Goal: Task Accomplishment & Management: Complete application form

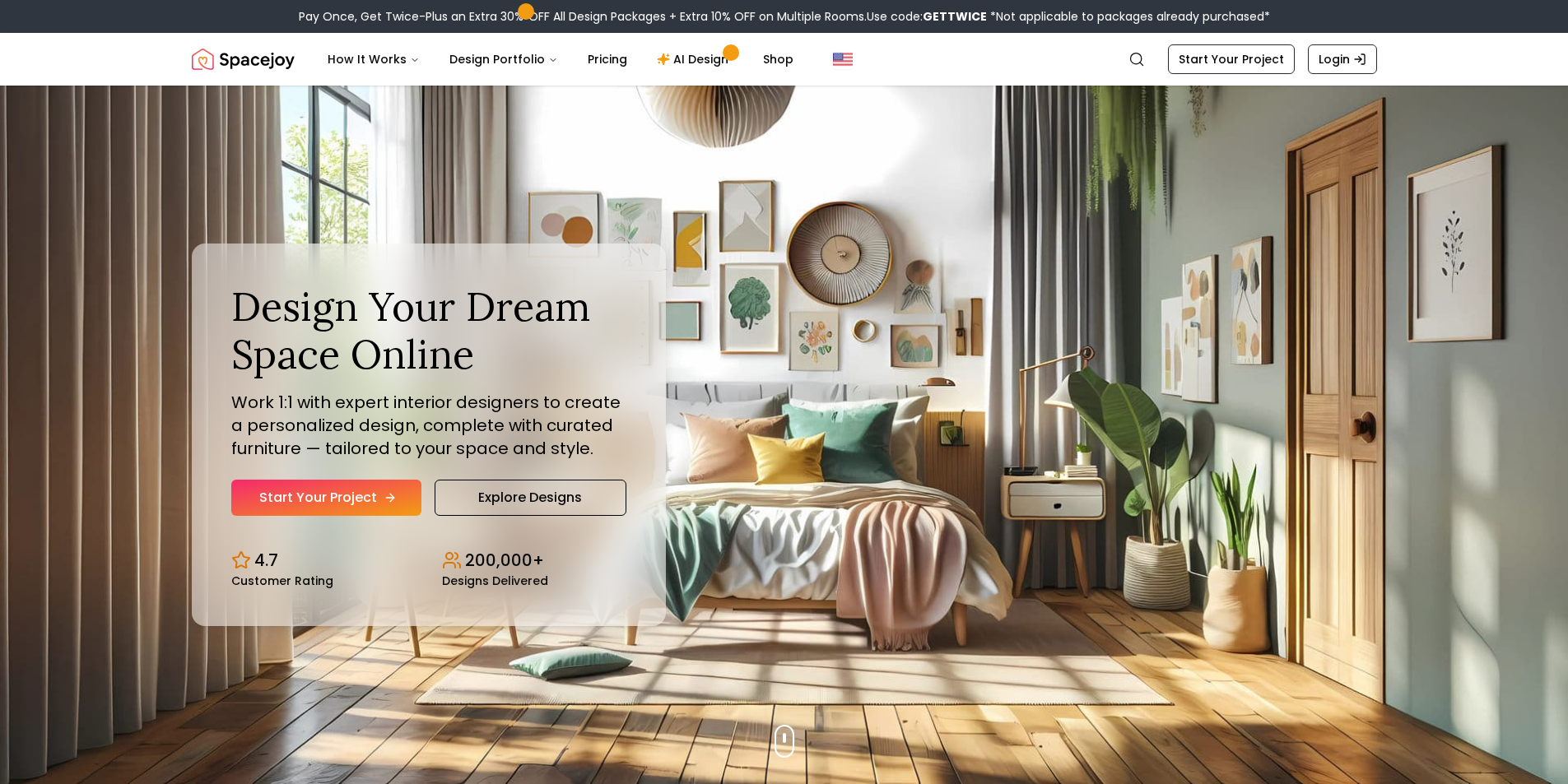
click at [383, 499] on icon "Hero section" at bounding box center [389, 497] width 13 height 13
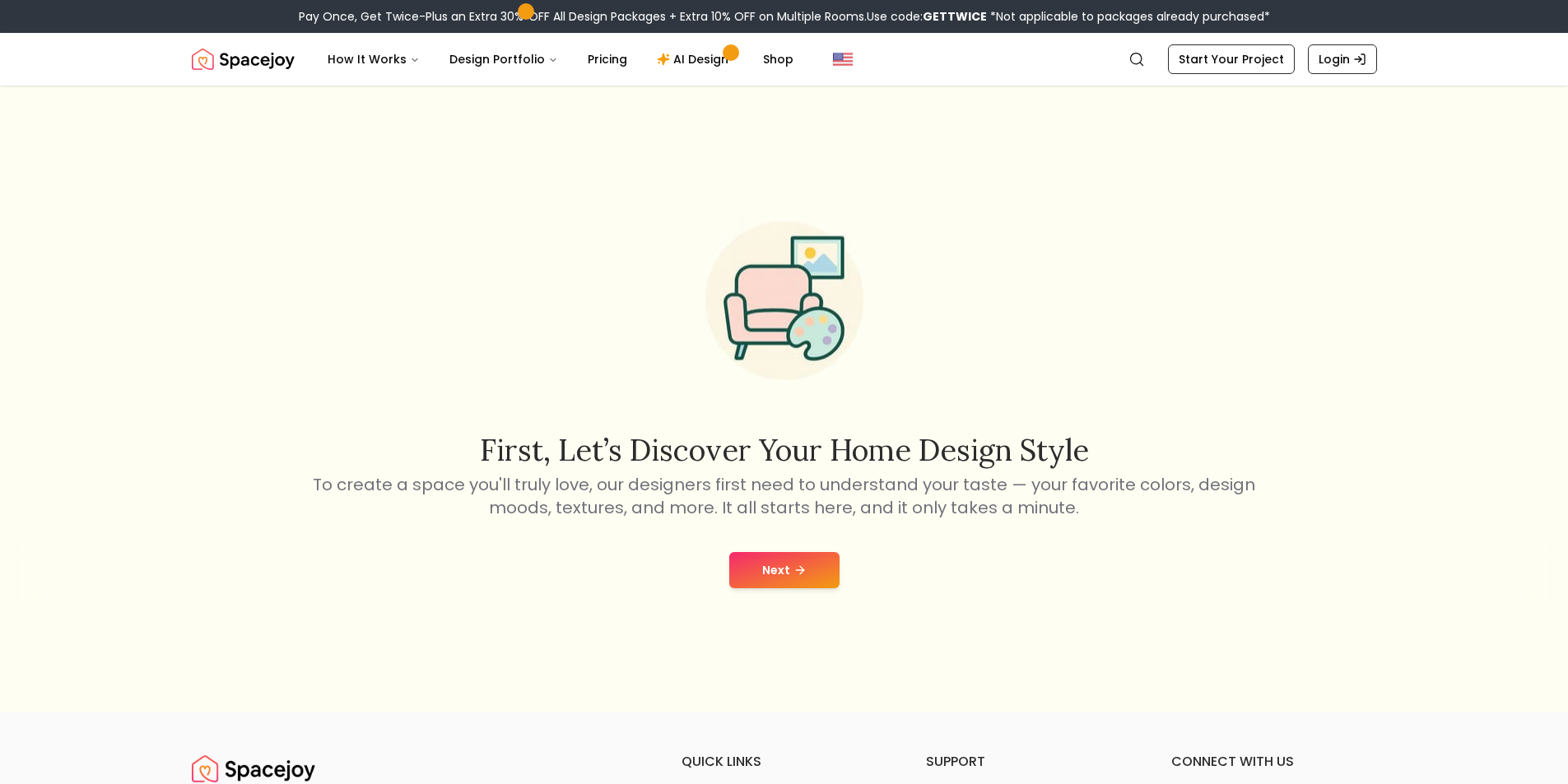
click at [786, 575] on button "Next" at bounding box center [784, 569] width 110 height 36
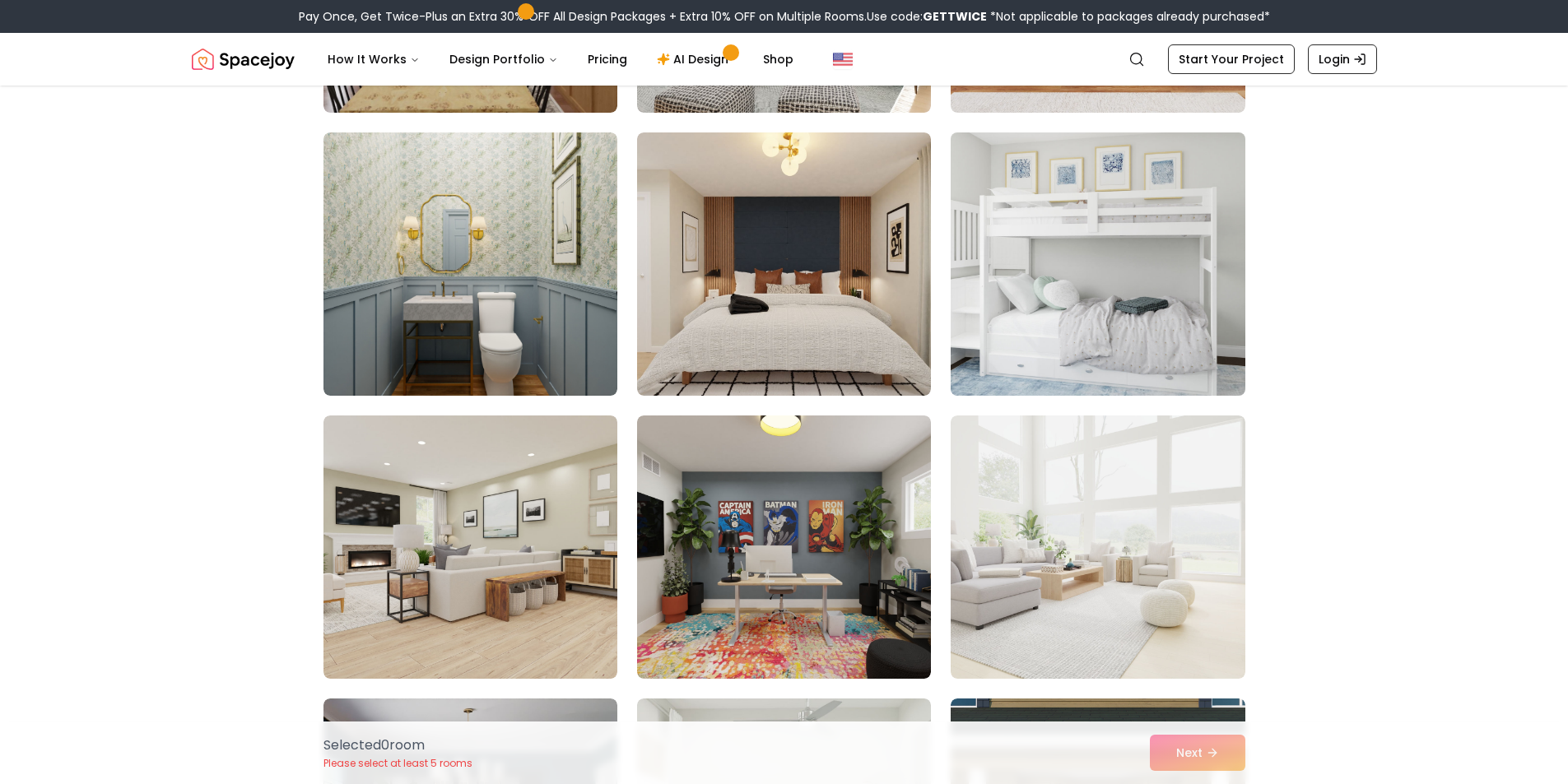
scroll to position [740, 0]
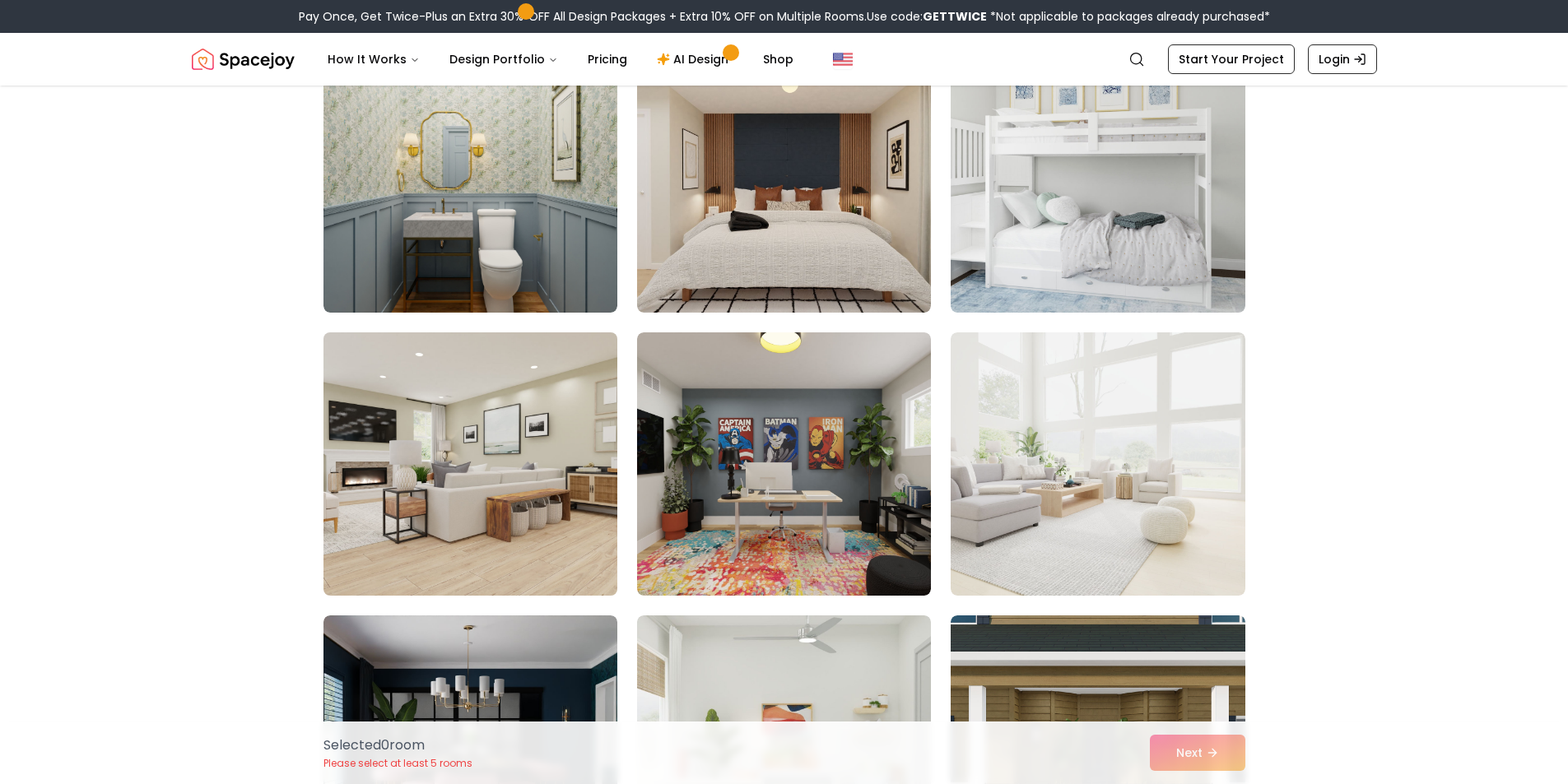
click at [441, 467] on img at bounding box center [470, 463] width 308 height 276
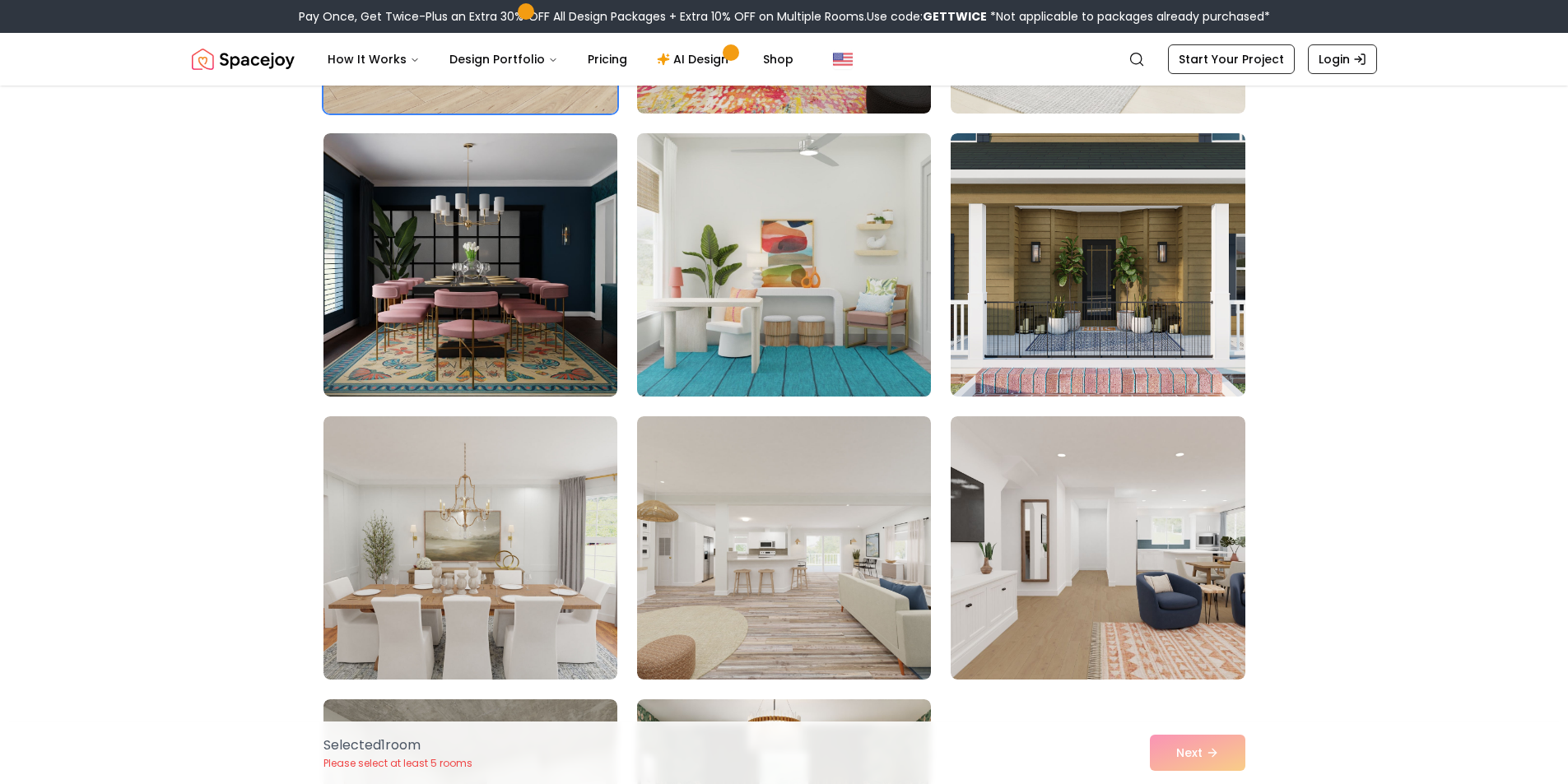
scroll to position [1315, 0]
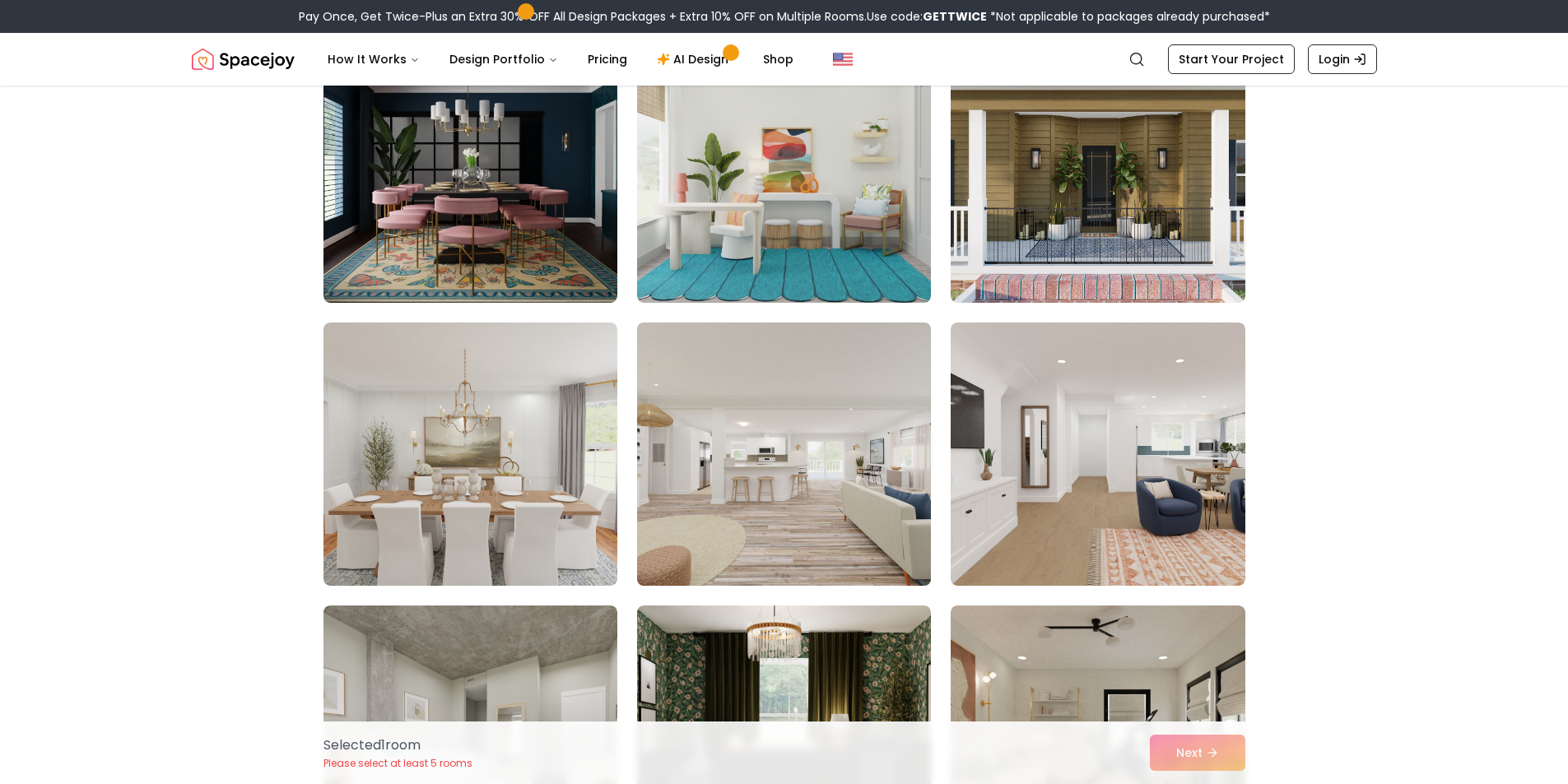
click at [804, 496] on img at bounding box center [784, 453] width 308 height 276
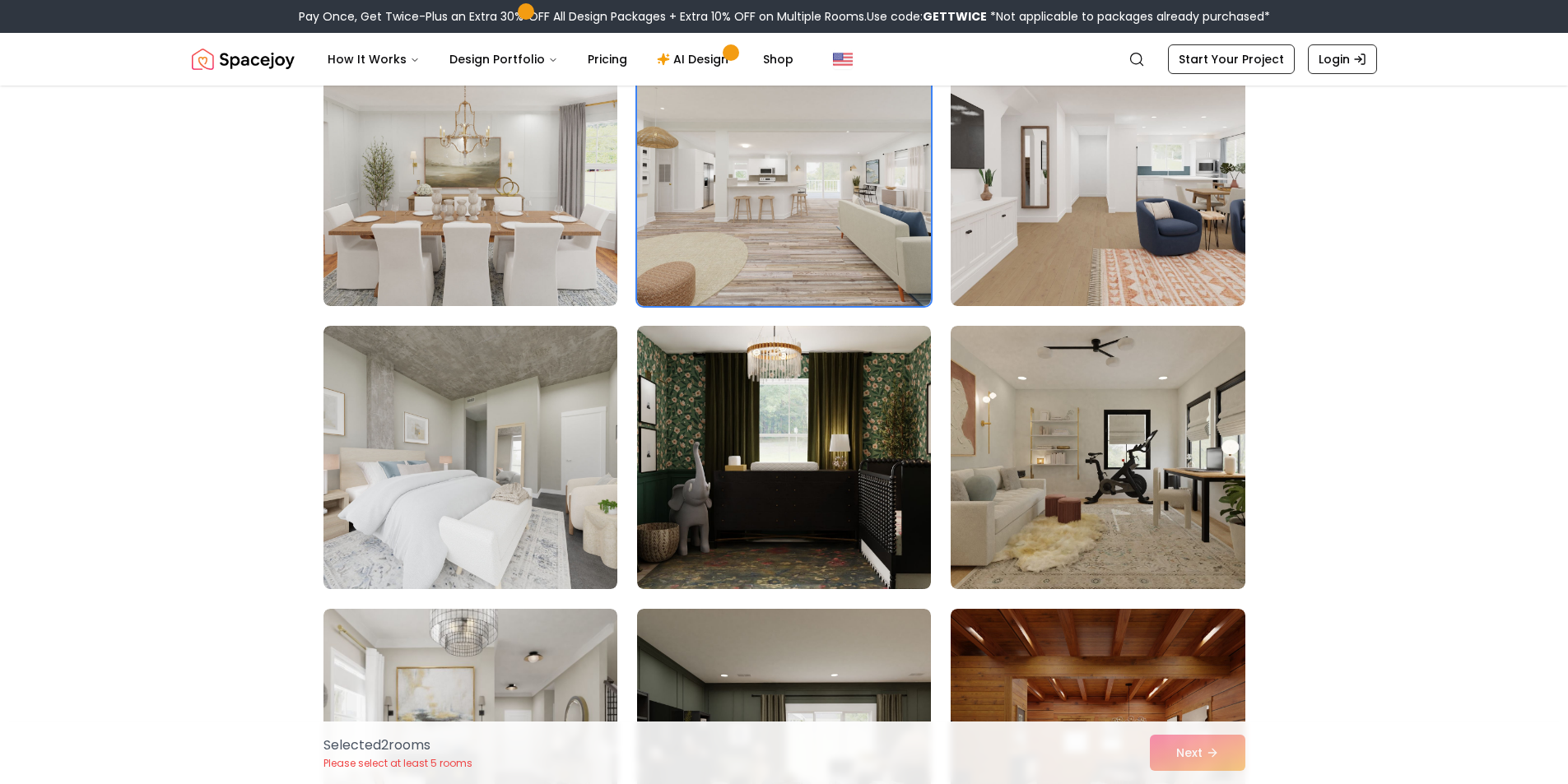
scroll to position [1645, 0]
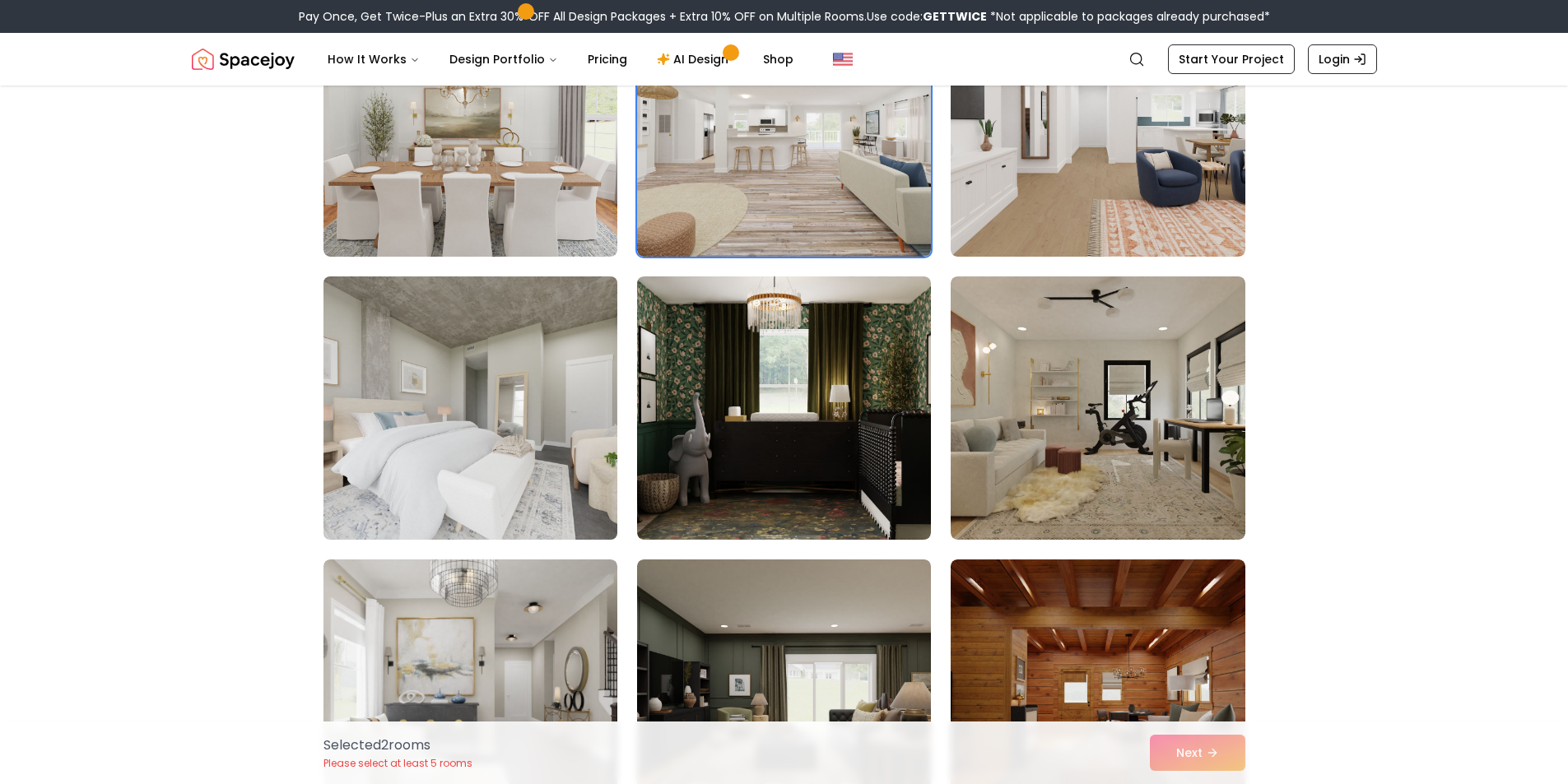
click at [471, 453] on img at bounding box center [470, 408] width 308 height 276
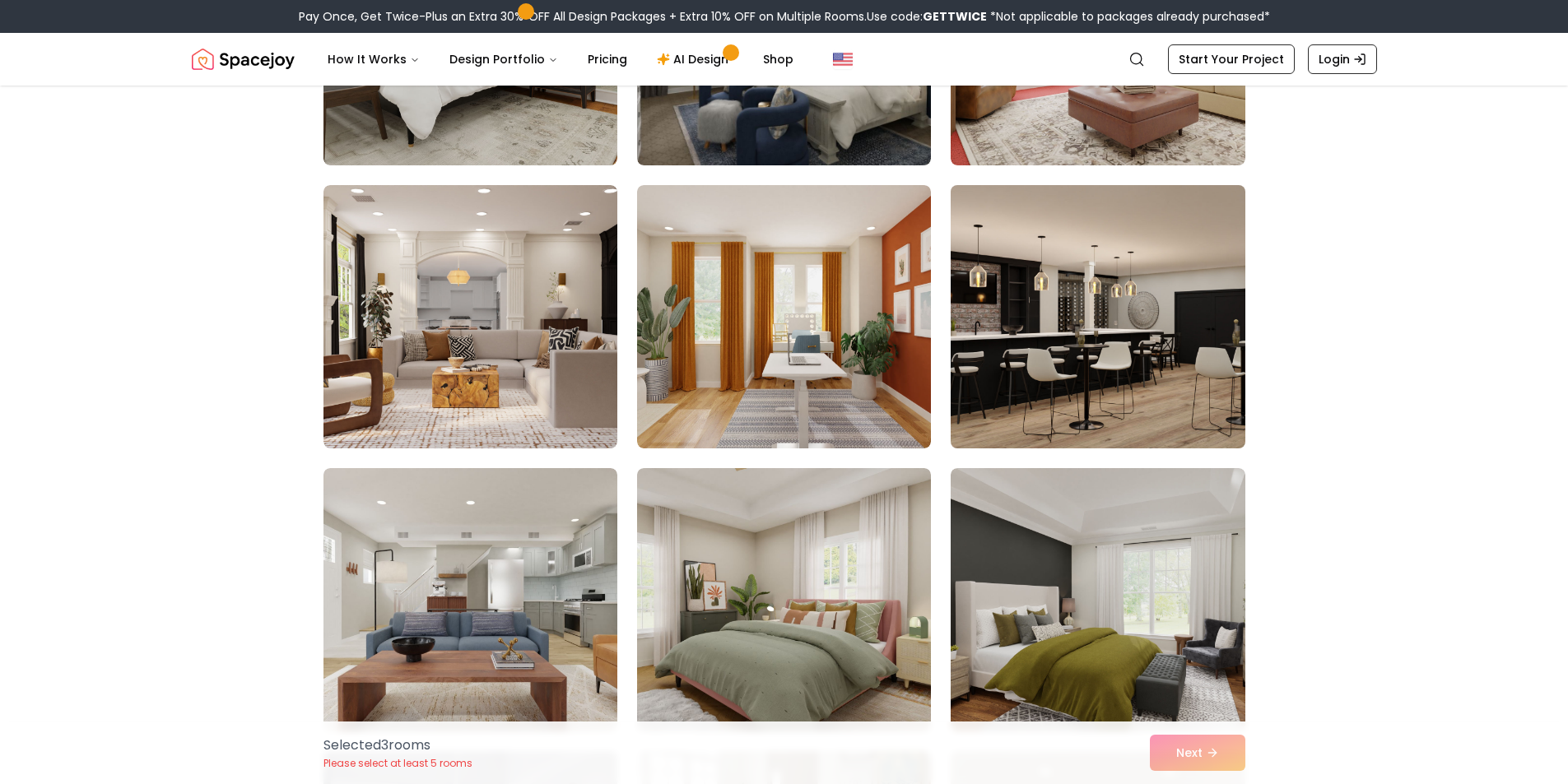
scroll to position [5674, 0]
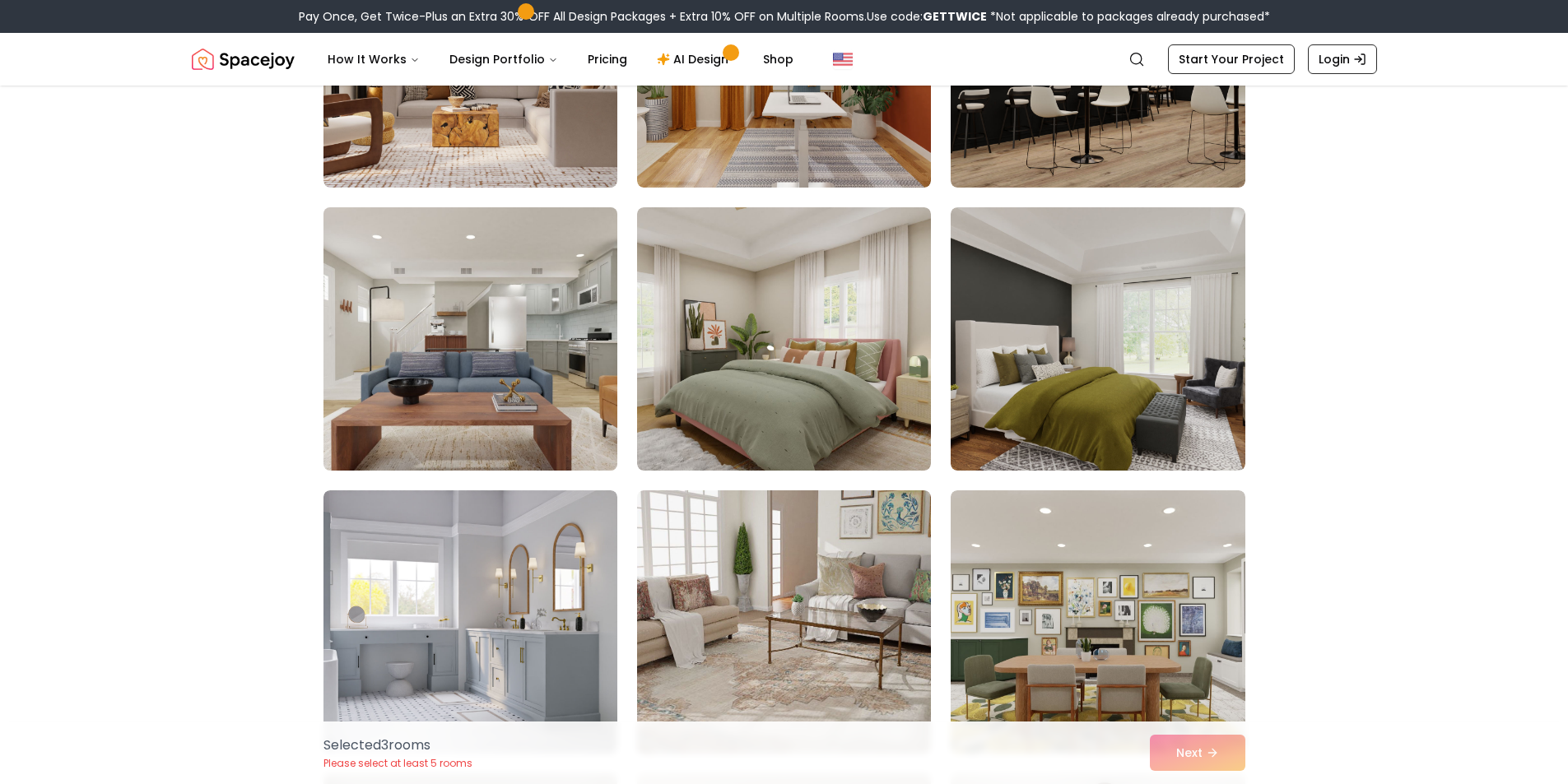
click at [544, 333] on img at bounding box center [470, 338] width 308 height 276
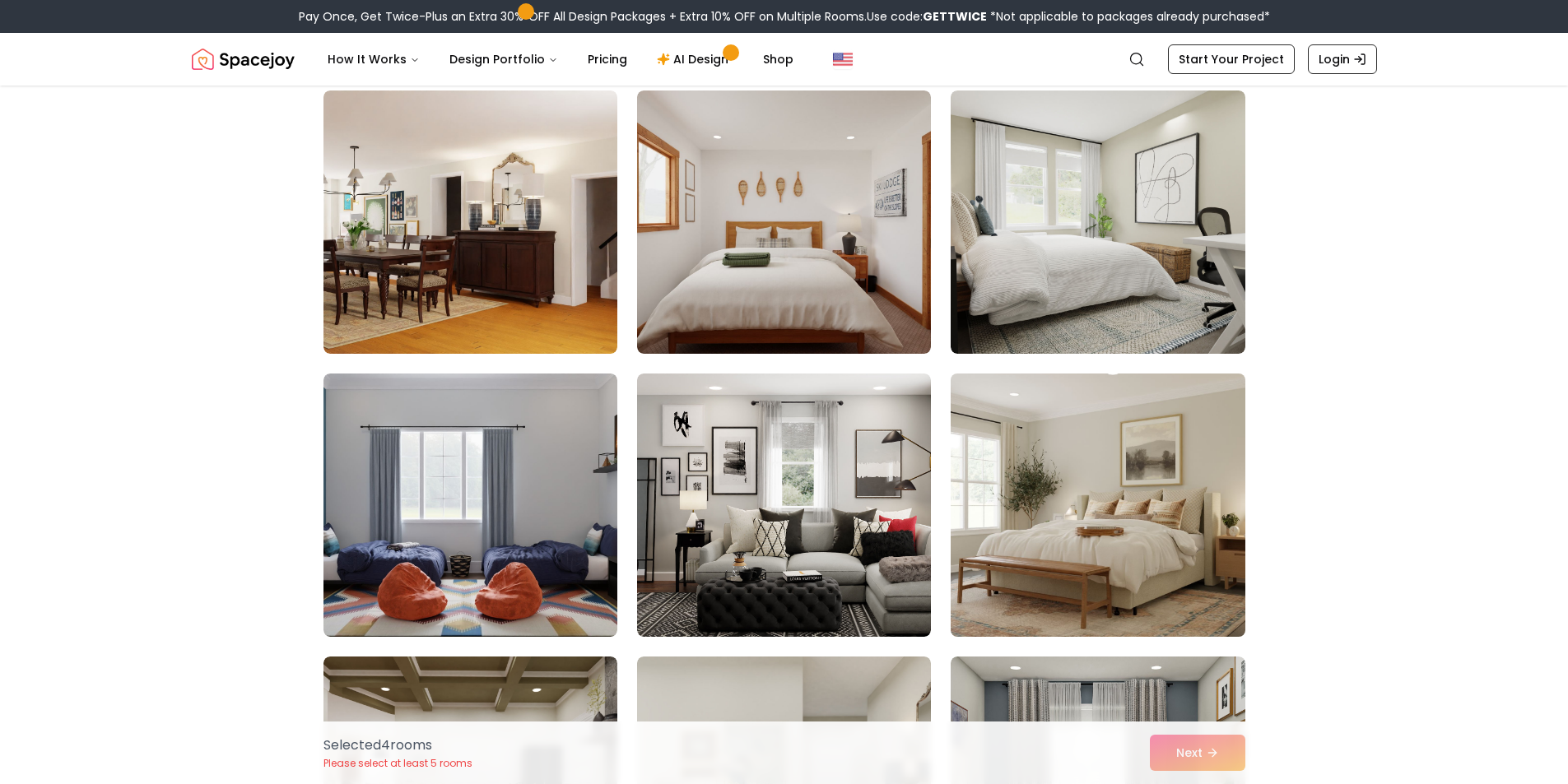
scroll to position [6744, 0]
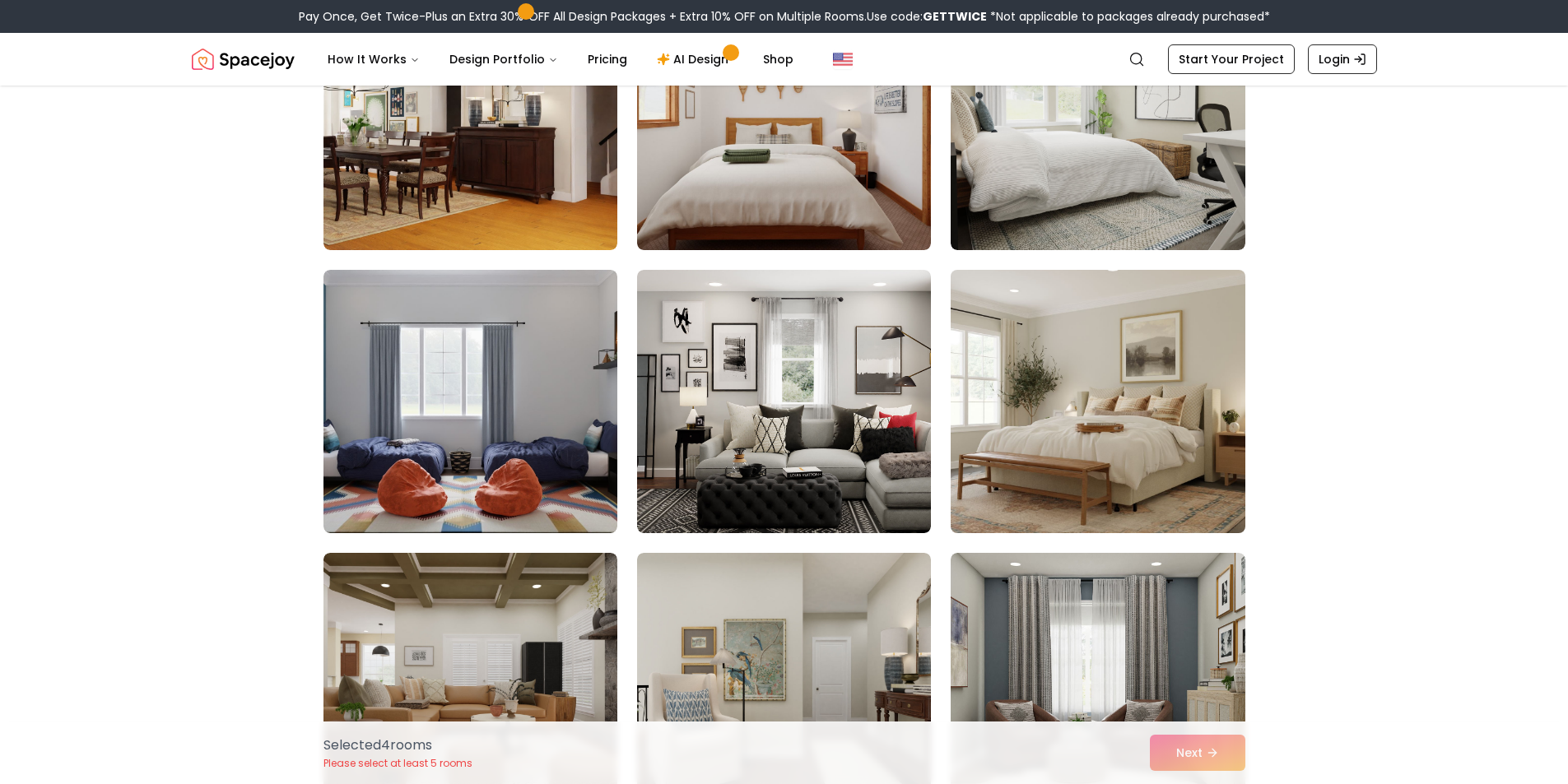
click at [1131, 437] on img at bounding box center [1098, 401] width 308 height 276
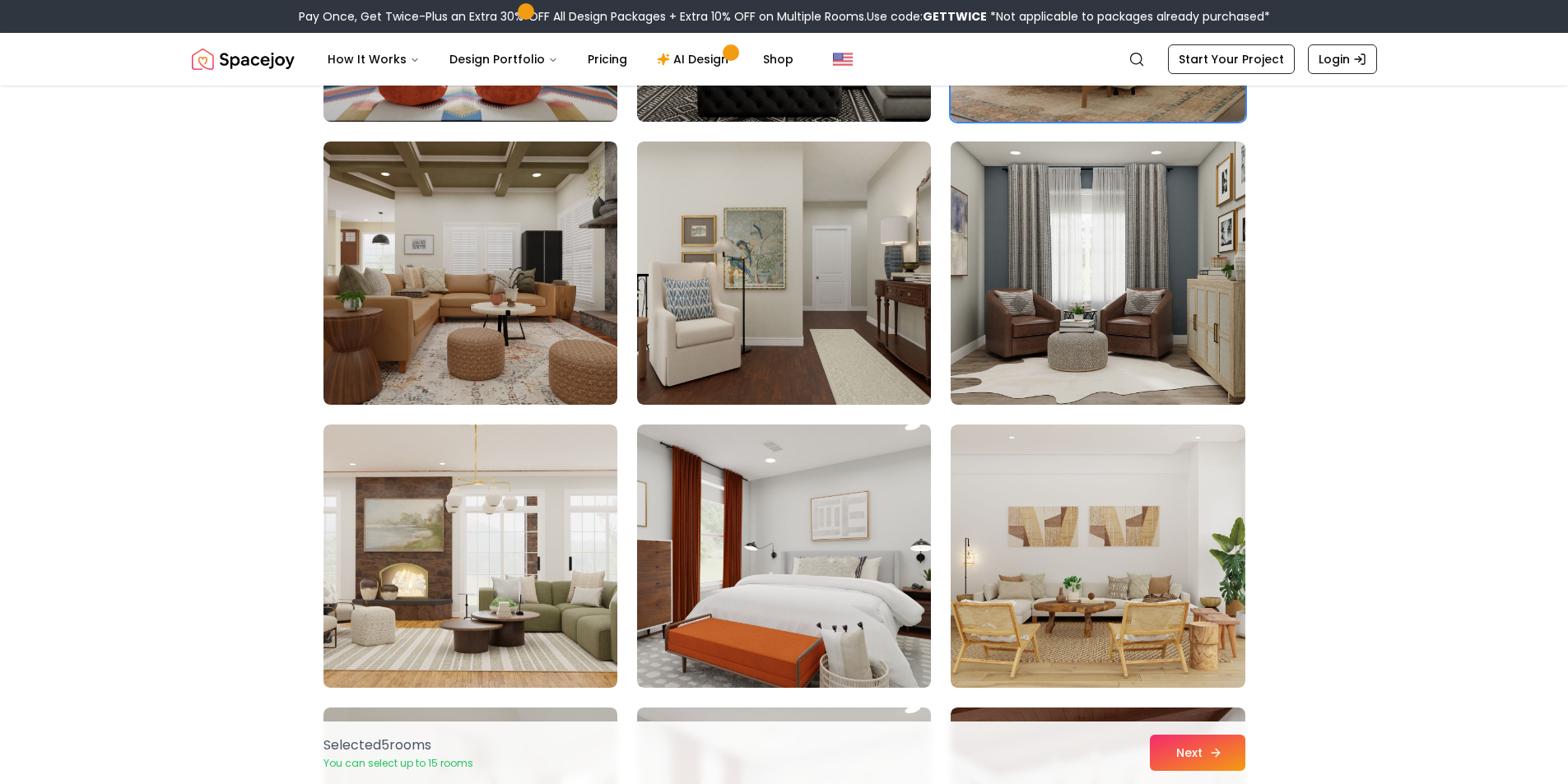
click at [1194, 743] on button "Next" at bounding box center [1197, 752] width 96 height 36
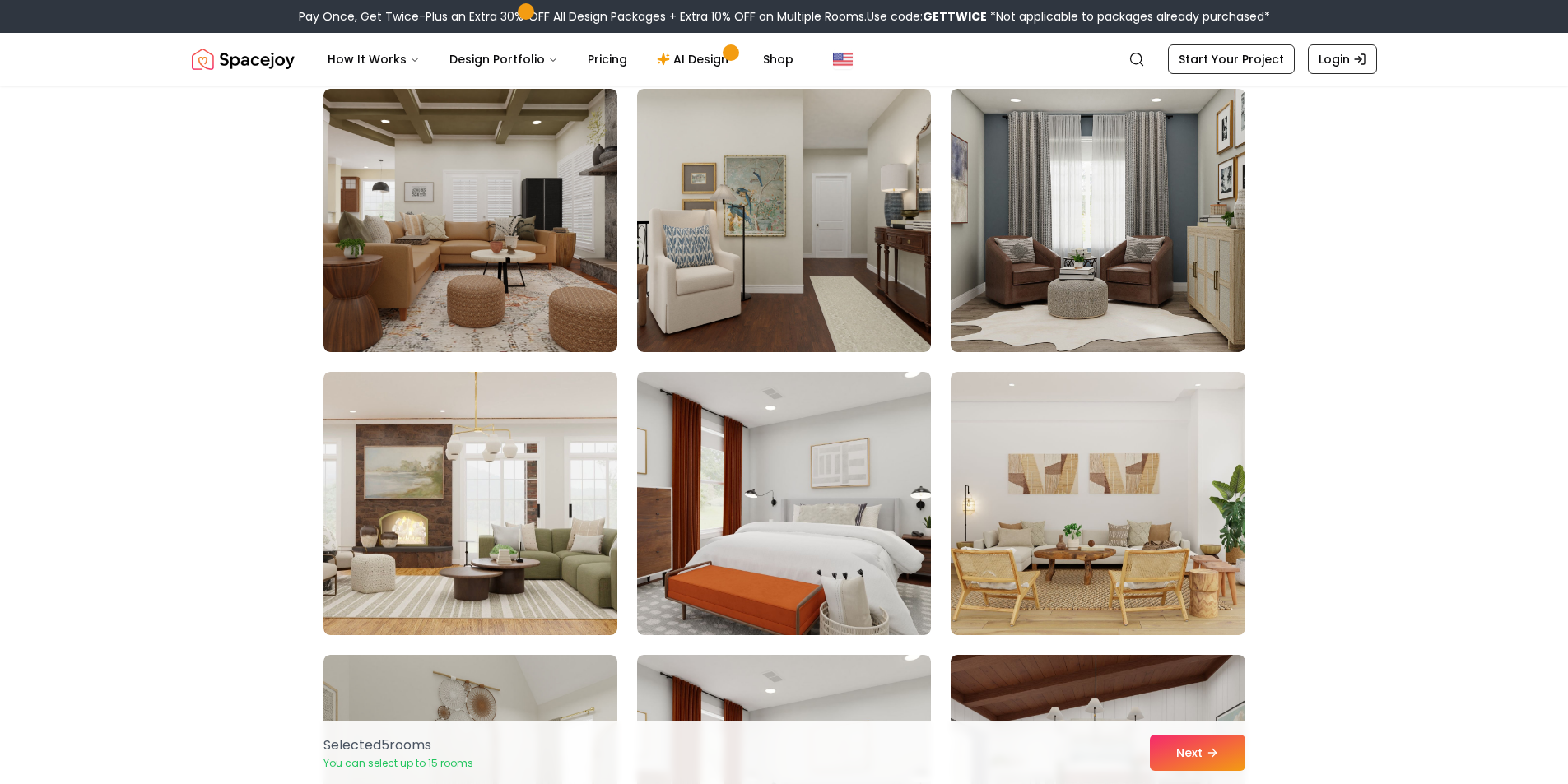
scroll to position [7155, 0]
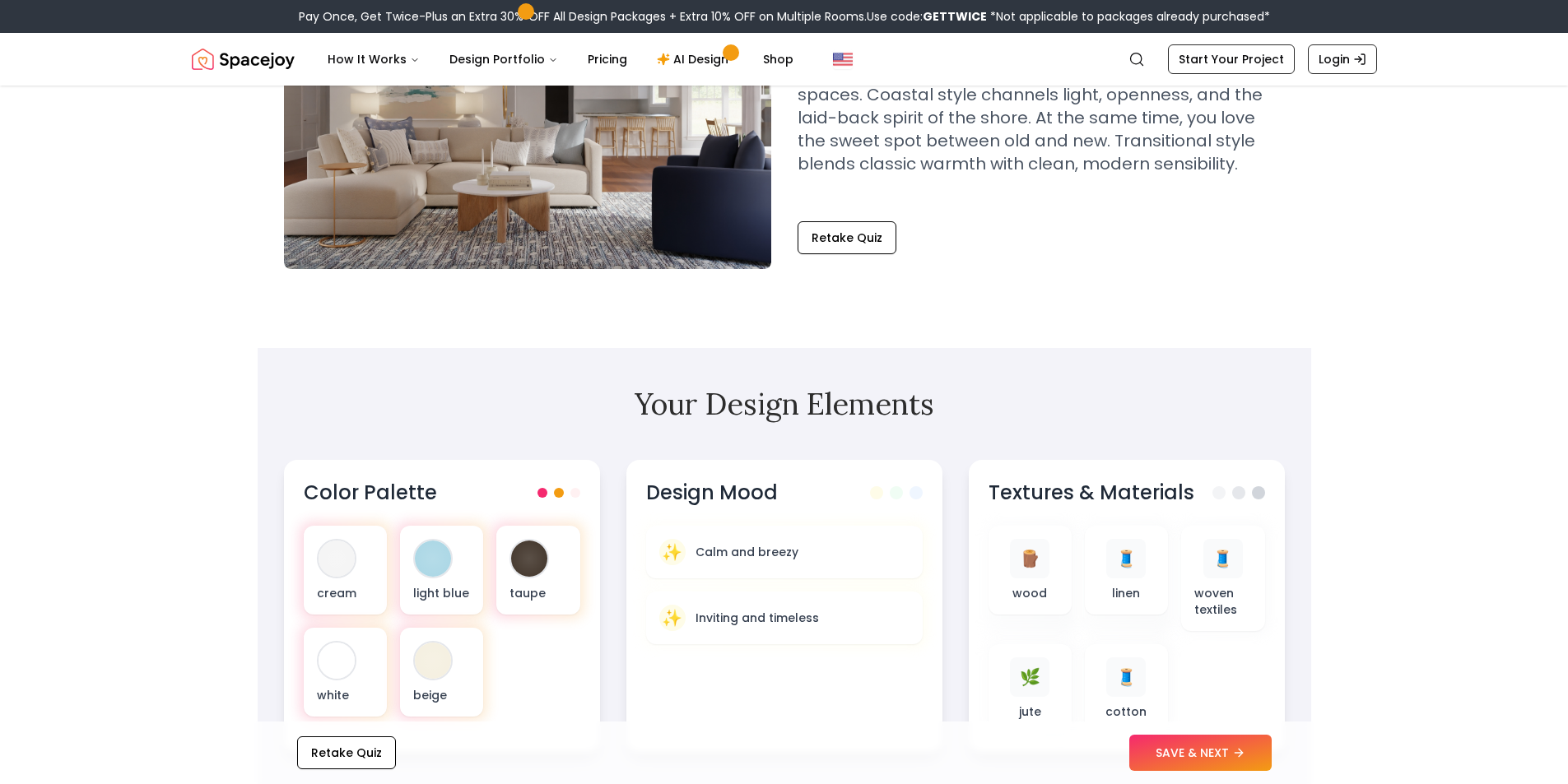
scroll to position [247, 0]
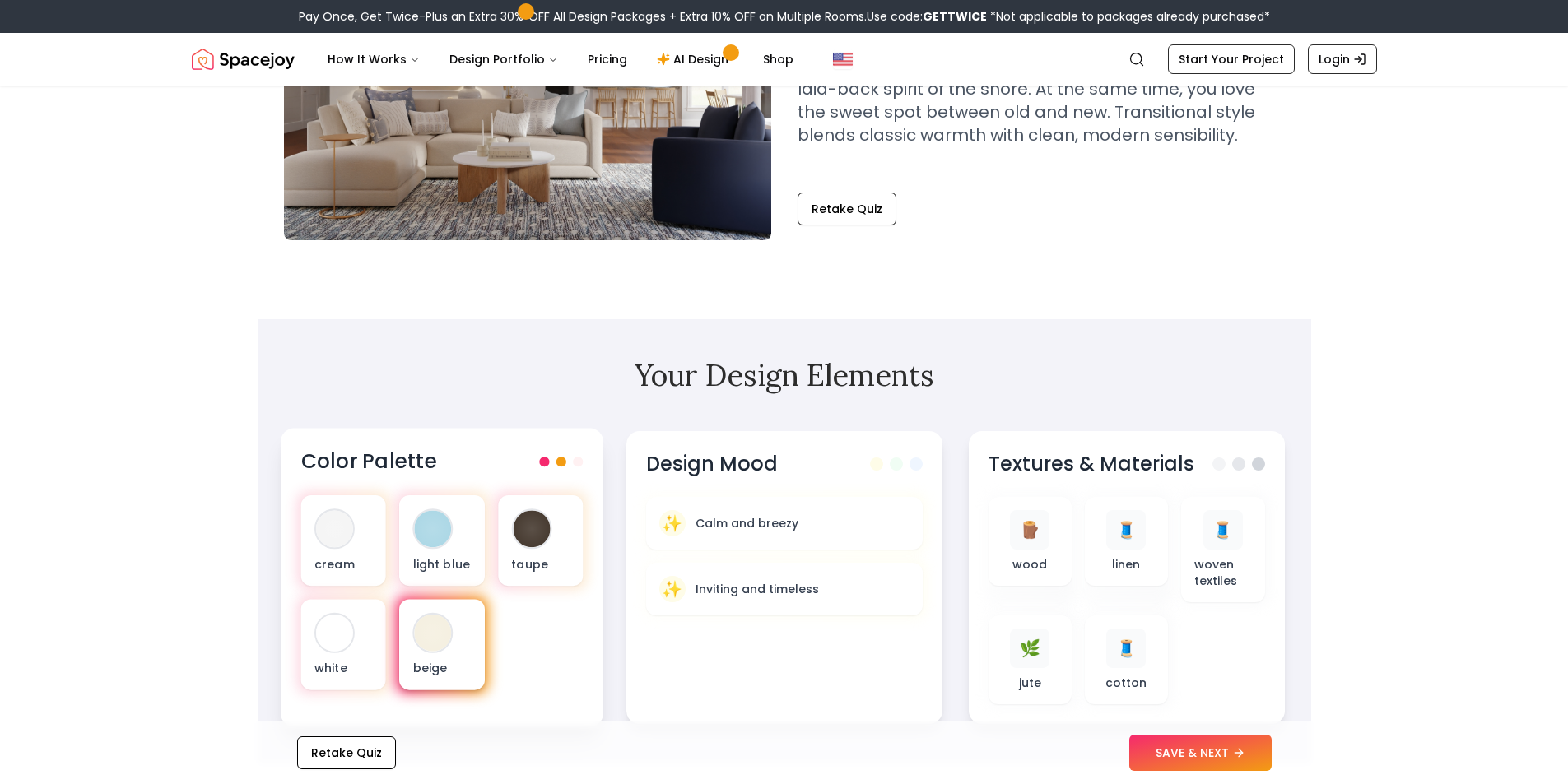
click at [436, 623] on div at bounding box center [432, 633] width 37 height 37
click at [1229, 755] on button "SAVE & NEXT" at bounding box center [1200, 752] width 142 height 36
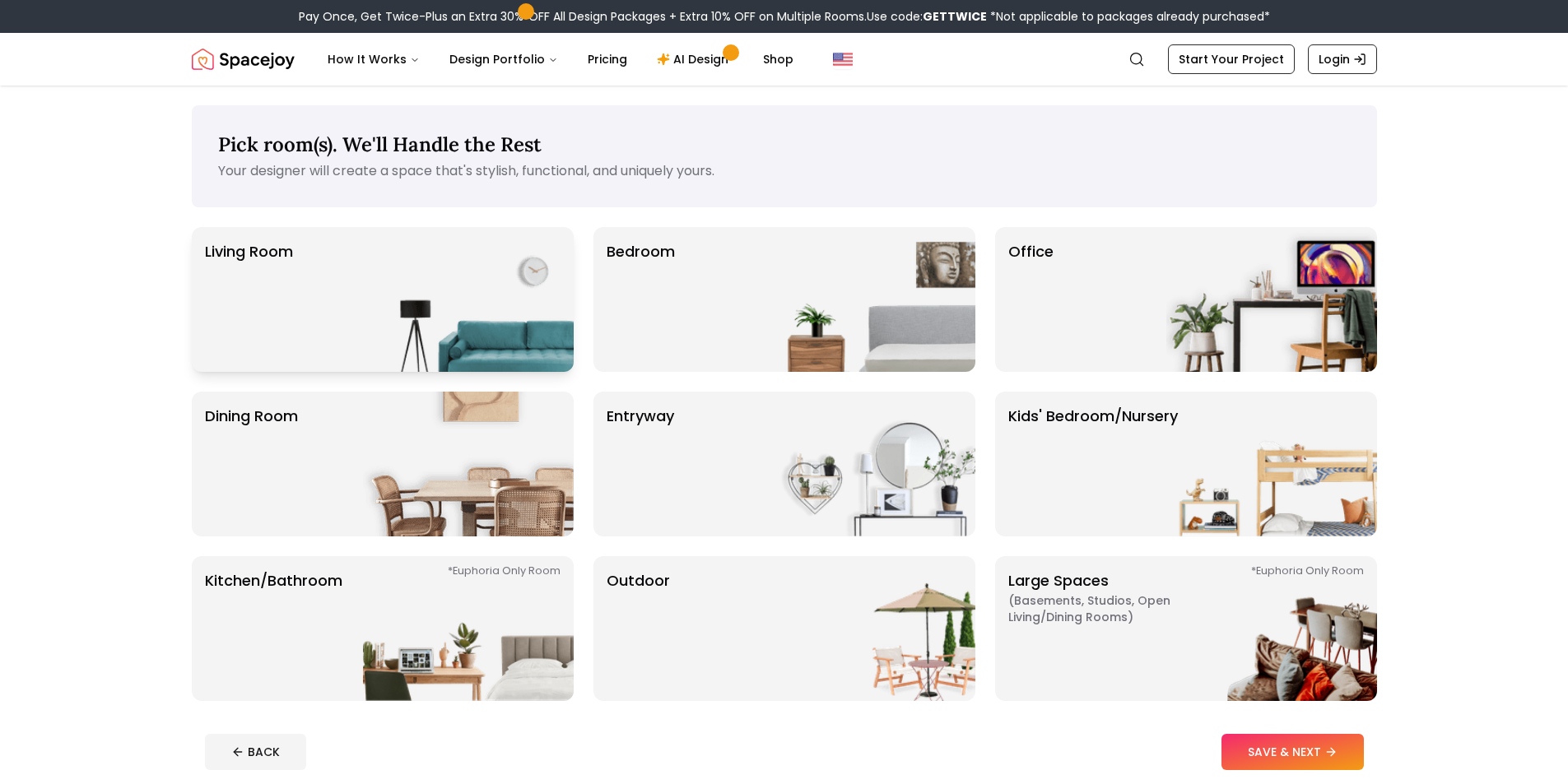
click at [380, 301] on img at bounding box center [468, 299] width 211 height 144
